Goal: Information Seeking & Learning: Learn about a topic

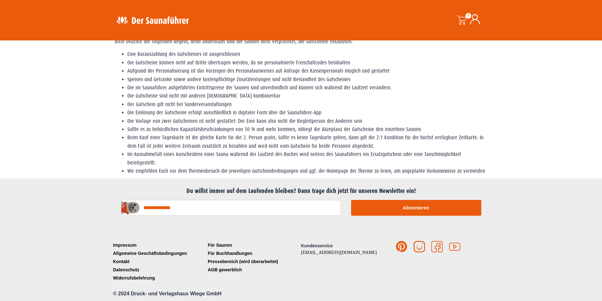
scroll to position [39, 0]
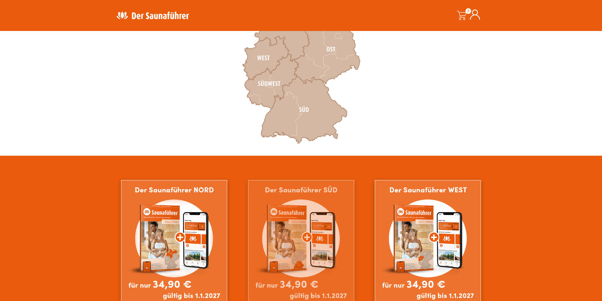
scroll to position [316, 0]
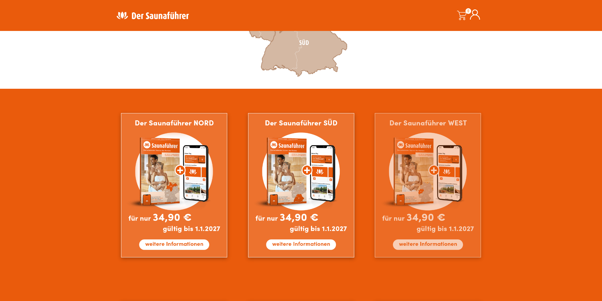
click at [430, 237] on img at bounding box center [427, 185] width 106 height 144
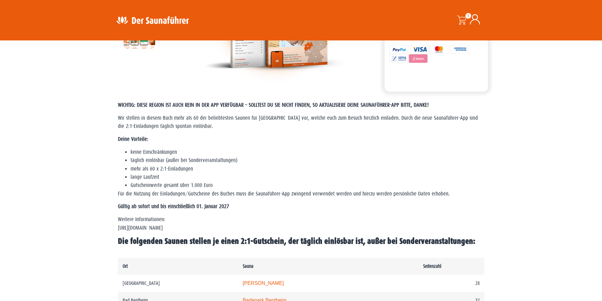
scroll to position [126, 0]
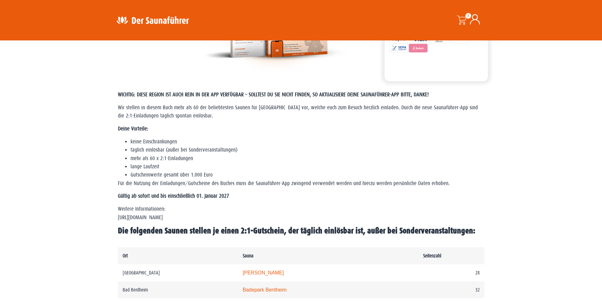
drag, startPoint x: 117, startPoint y: 218, endPoint x: 202, endPoint y: 216, distance: 85.0
click at [202, 216] on div "WICHTIG: DIESE REGION IST AUCH REIN IN DER APP VERFÜGBAR – SOLLTEST DU SIE NICH…" at bounding box center [301, 165] width 373 height 157
copy p "https://www.der-saunafuehrer.de/app"
click at [277, 205] on p "Weitere Informationen: https://www.der-saunafuehrer.de/app" at bounding box center [301, 213] width 366 height 17
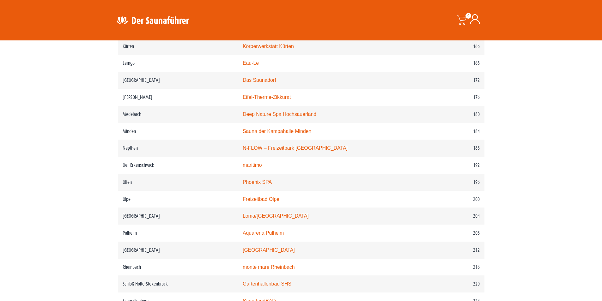
scroll to position [947, 0]
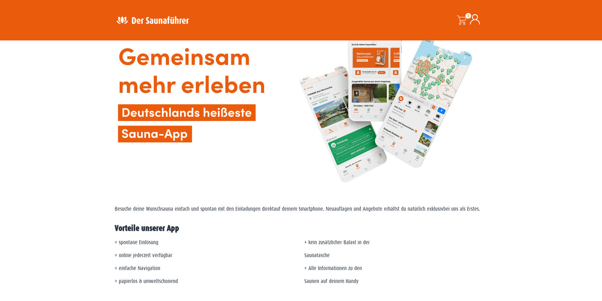
scroll to position [63, 0]
